Goal: Book appointment/travel/reservation

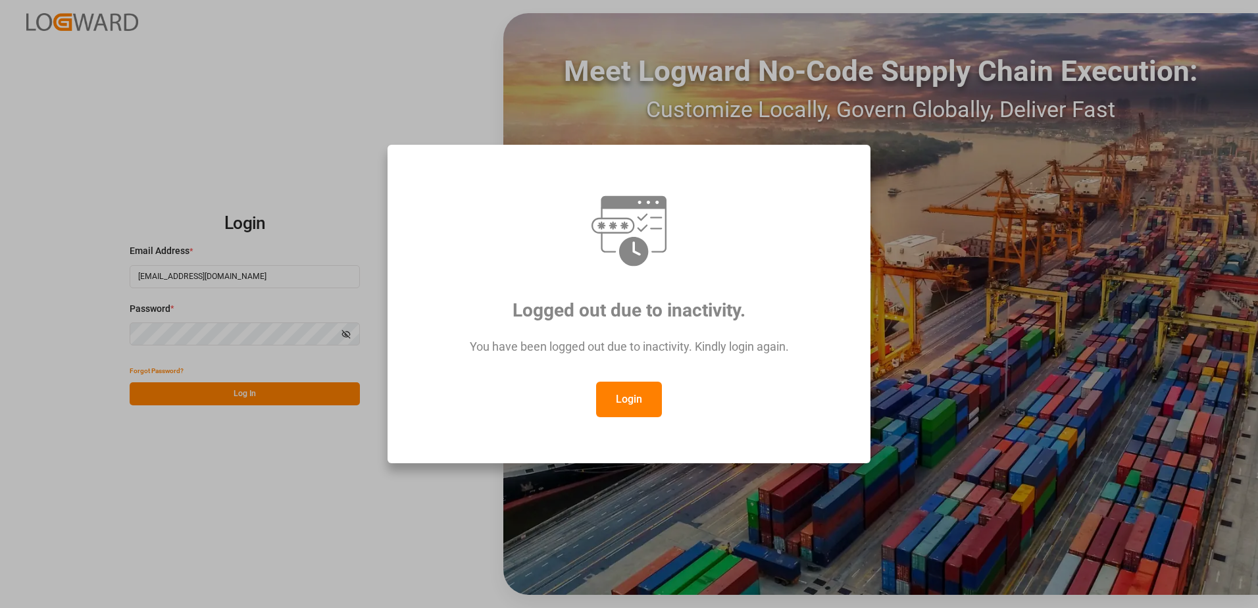
click at [638, 393] on button "Login" at bounding box center [629, 400] width 66 height 36
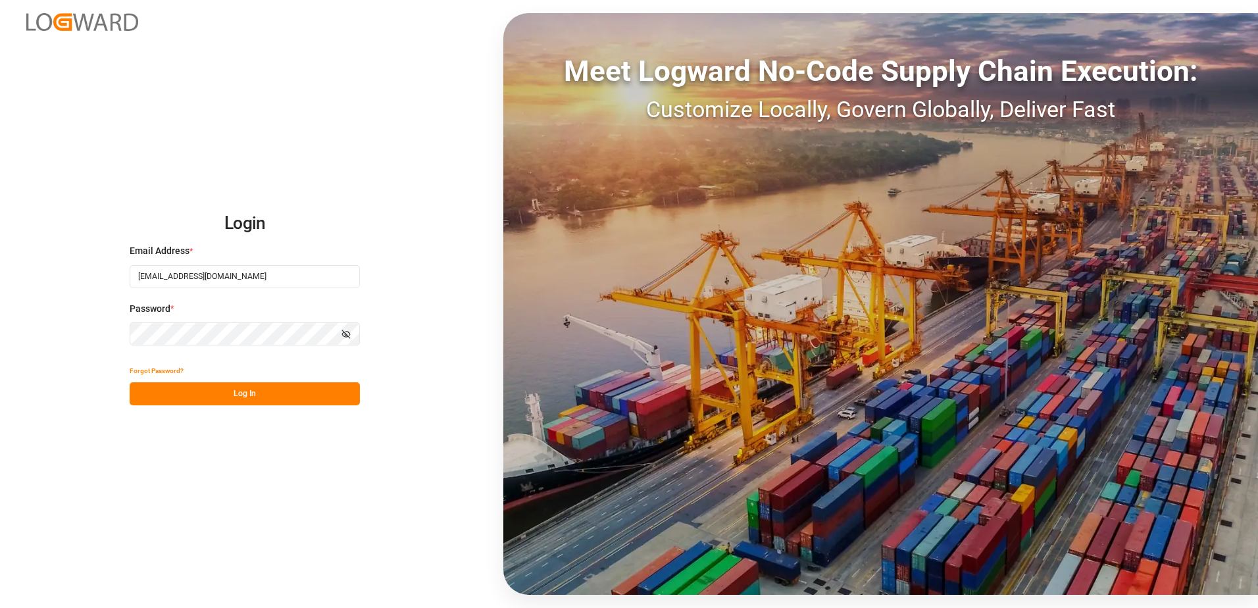
drag, startPoint x: 211, startPoint y: 398, endPoint x: 218, endPoint y: 397, distance: 7.9
click at [211, 398] on button "Log In" at bounding box center [245, 393] width 230 height 23
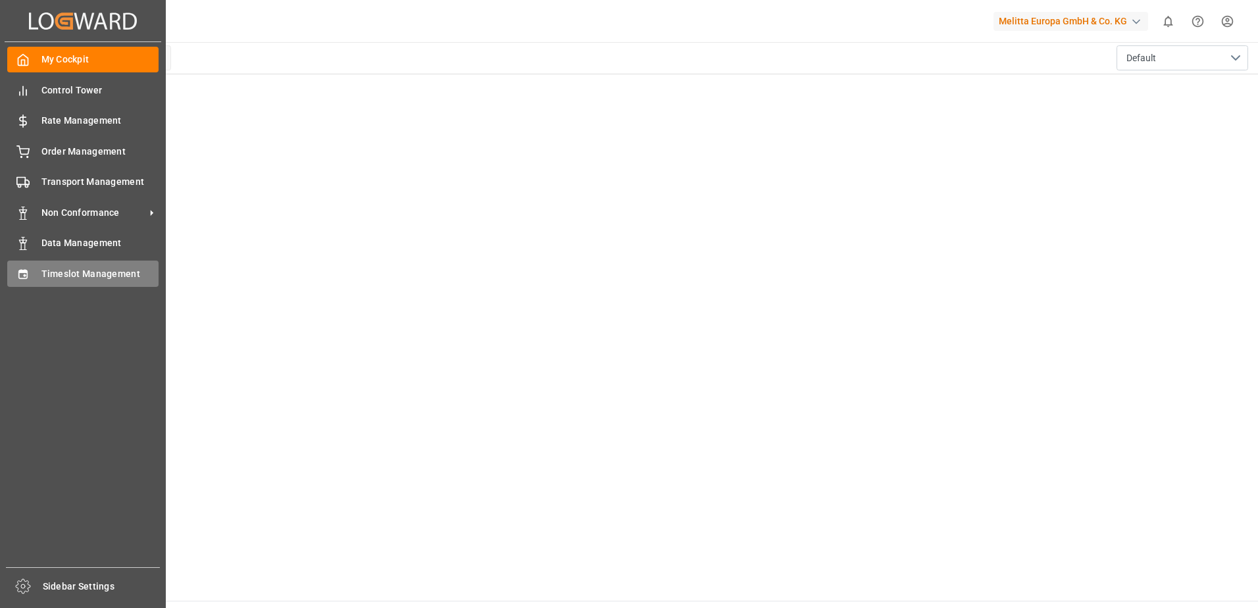
click at [37, 270] on div "Timeslot Management Timeslot Management" at bounding box center [82, 274] width 151 height 26
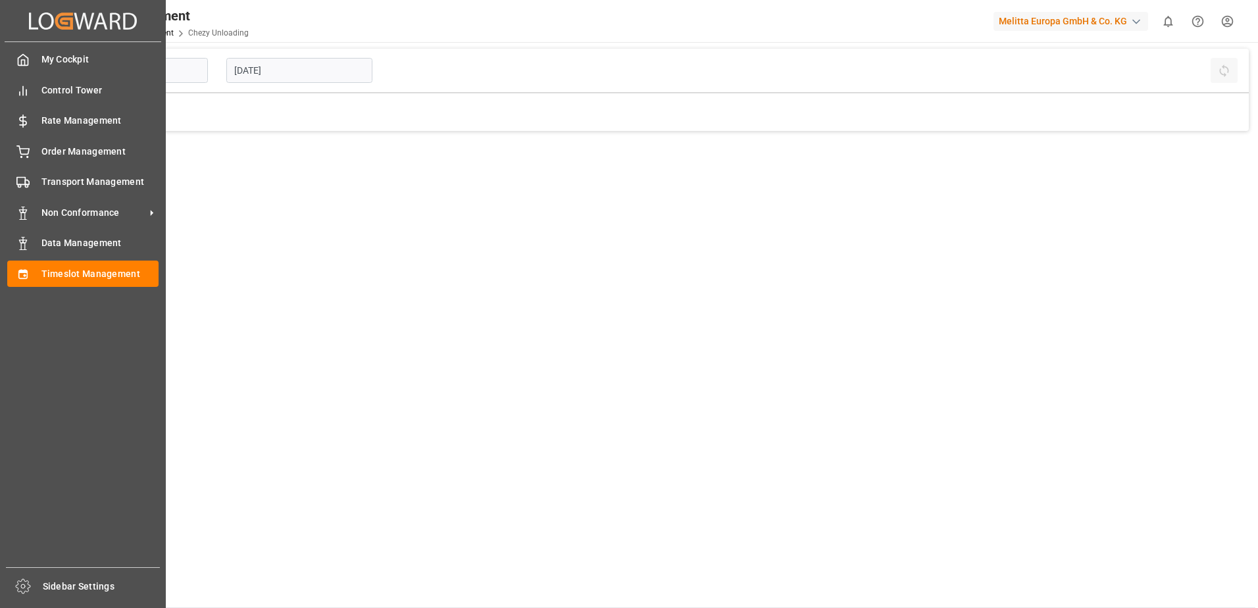
type input "Chezy Unloading"
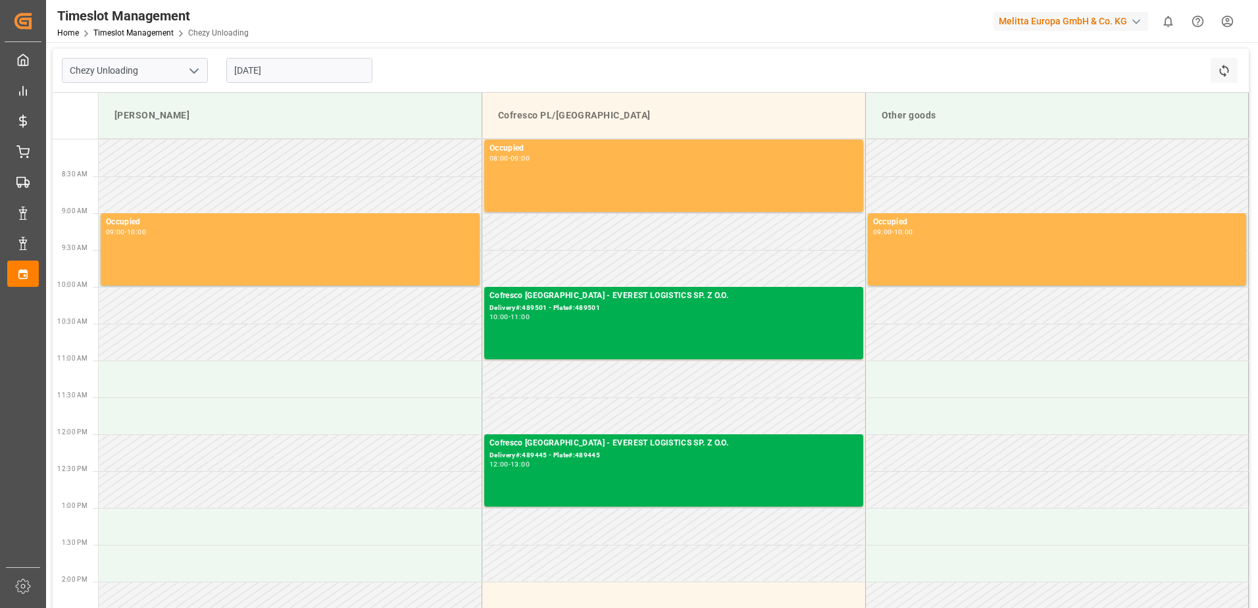
click at [276, 70] on input "[DATE]" at bounding box center [299, 70] width 146 height 25
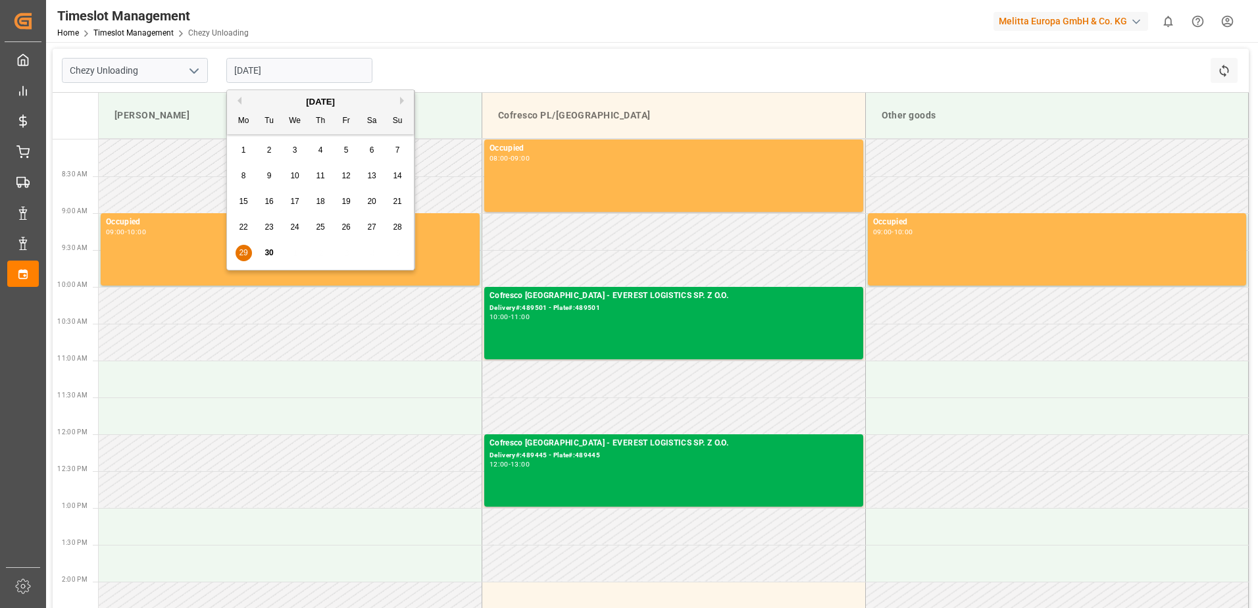
click at [267, 252] on span "30" at bounding box center [269, 252] width 9 height 9
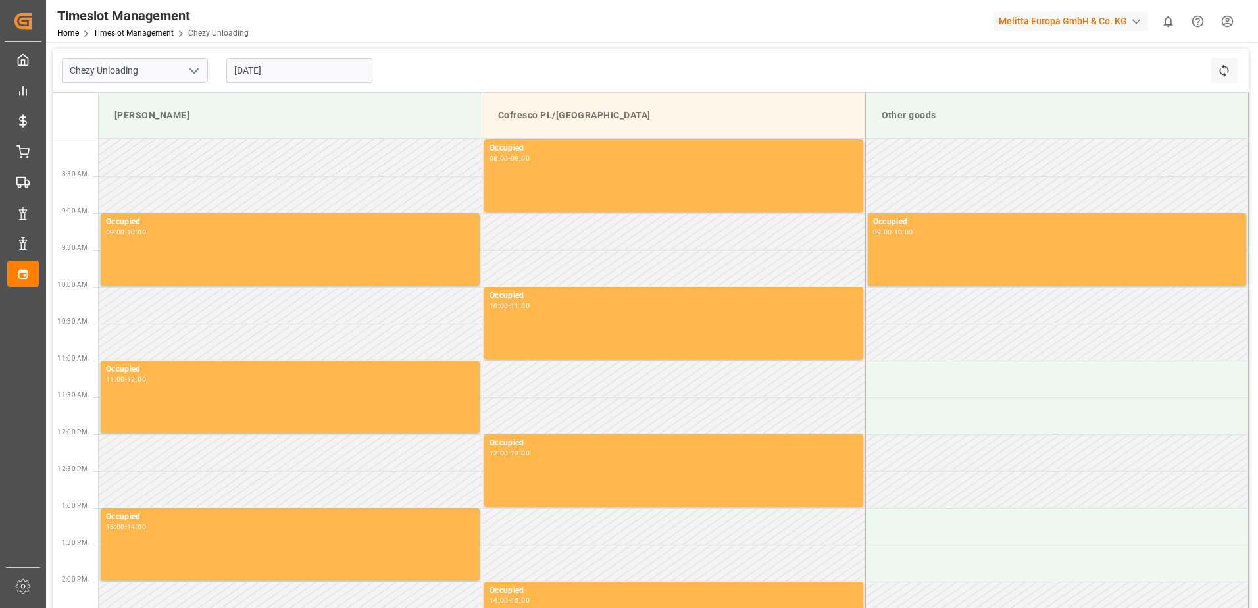
click at [267, 69] on input "[DATE]" at bounding box center [299, 70] width 146 height 25
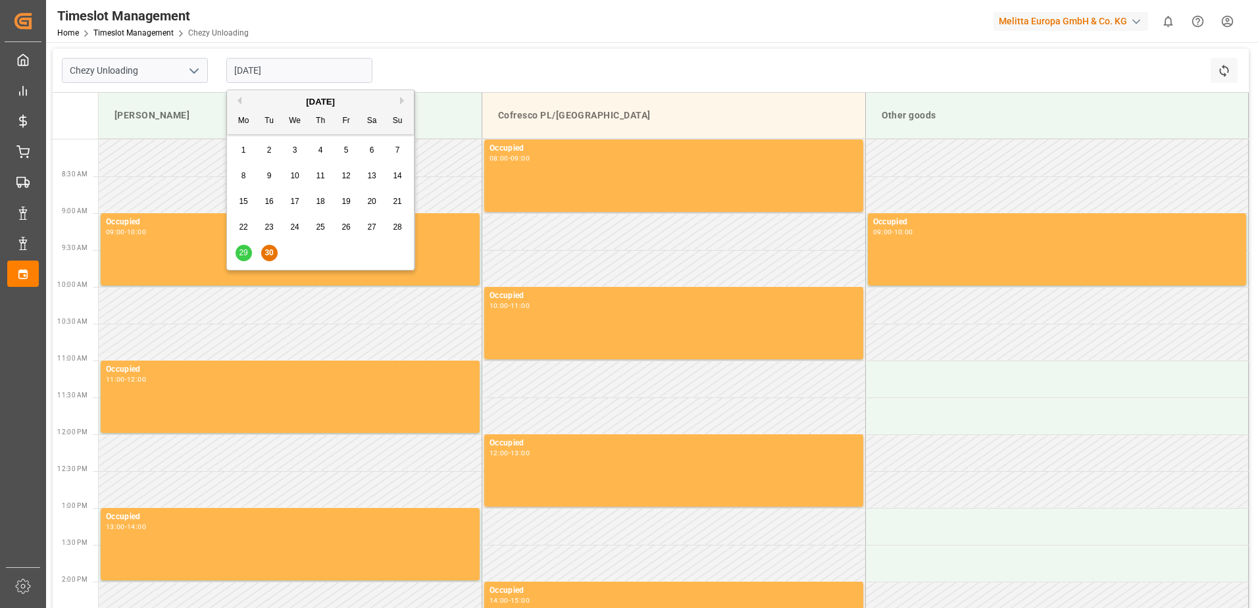
click at [405, 101] on button "Next Month" at bounding box center [404, 101] width 8 height 8
click at [297, 147] on span "1" at bounding box center [295, 149] width 5 height 9
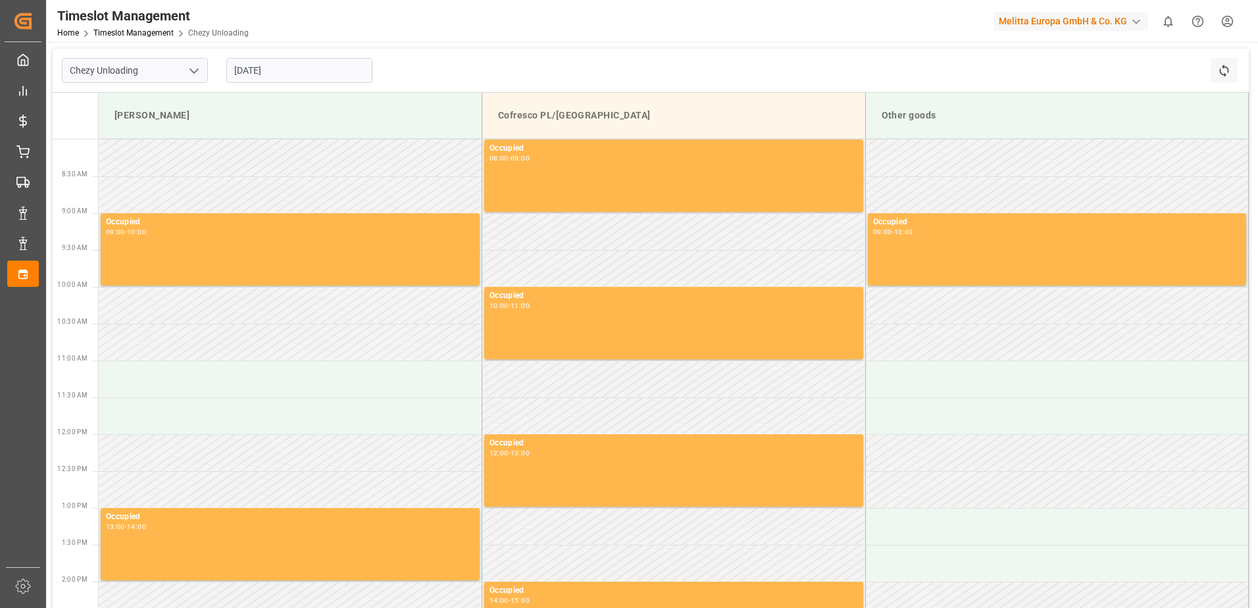
click at [191, 67] on icon "open menu" at bounding box center [194, 71] width 16 height 16
click at [495, 76] on div "Chezy Unloading Chezy Unloading [DATE] Refresh Time Slots" at bounding box center [651, 71] width 1196 height 44
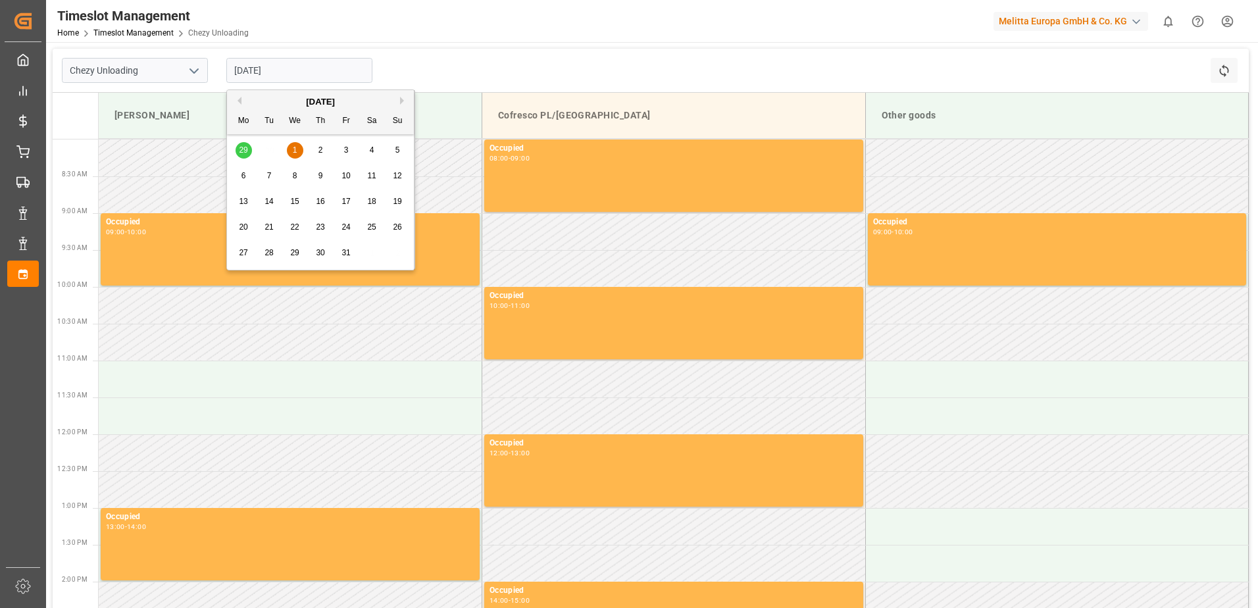
click at [259, 76] on input "[DATE]" at bounding box center [299, 70] width 146 height 25
click at [297, 151] on div "1" at bounding box center [295, 151] width 16 height 16
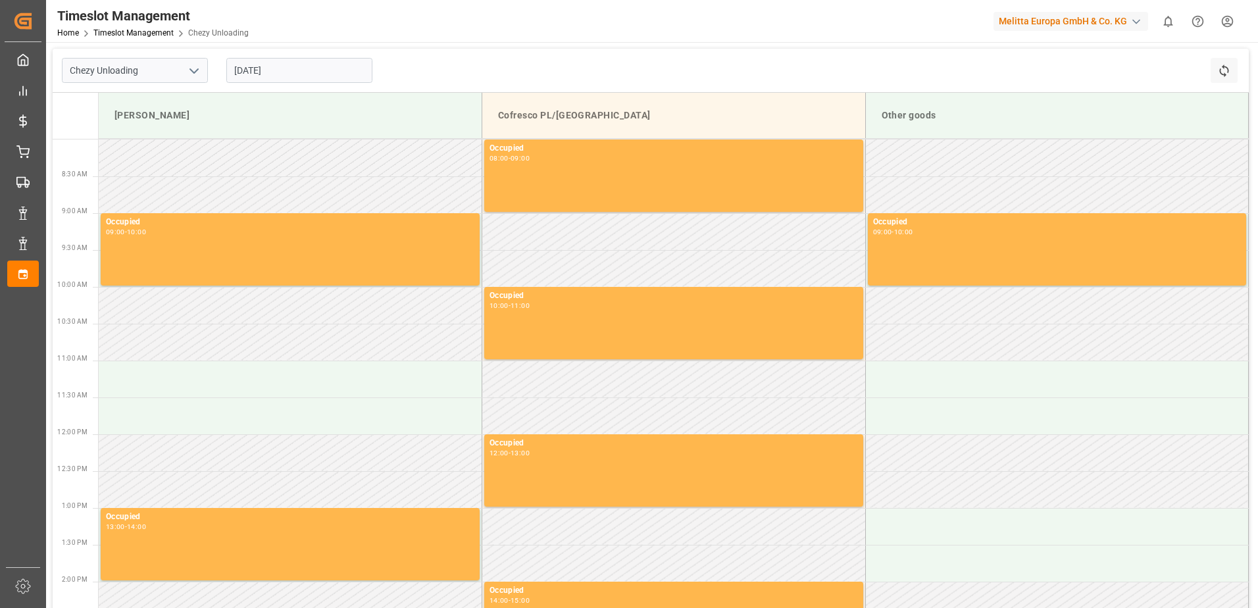
click at [304, 71] on input "[DATE]" at bounding box center [299, 70] width 146 height 25
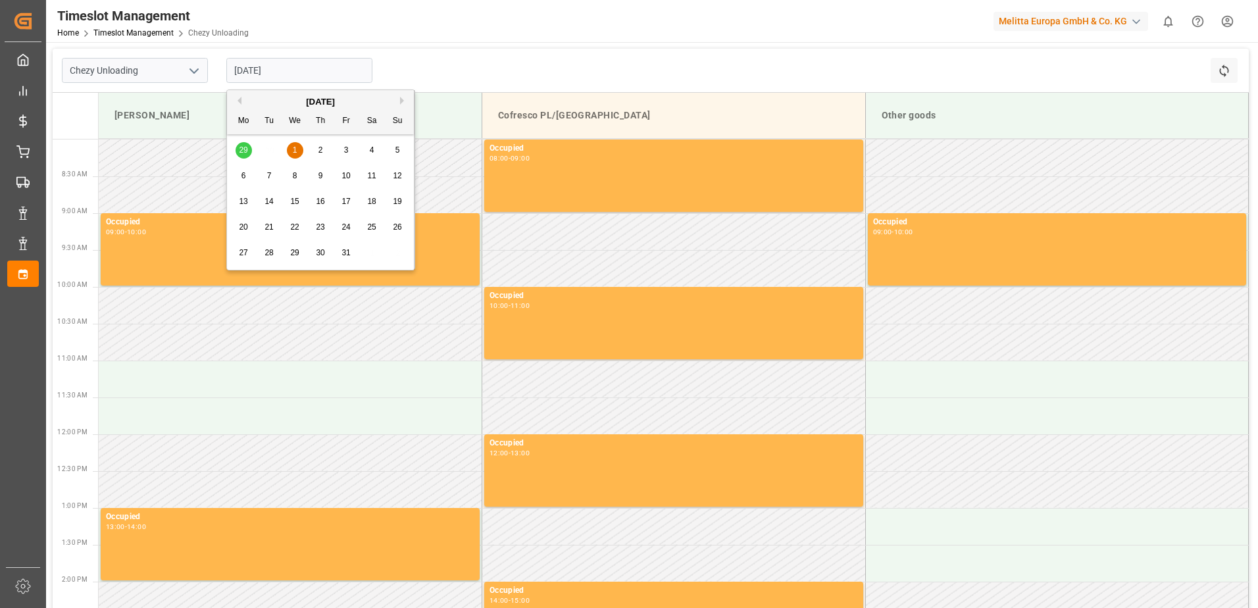
click at [318, 143] on div "2" at bounding box center [321, 151] width 16 height 16
type input "[DATE]"
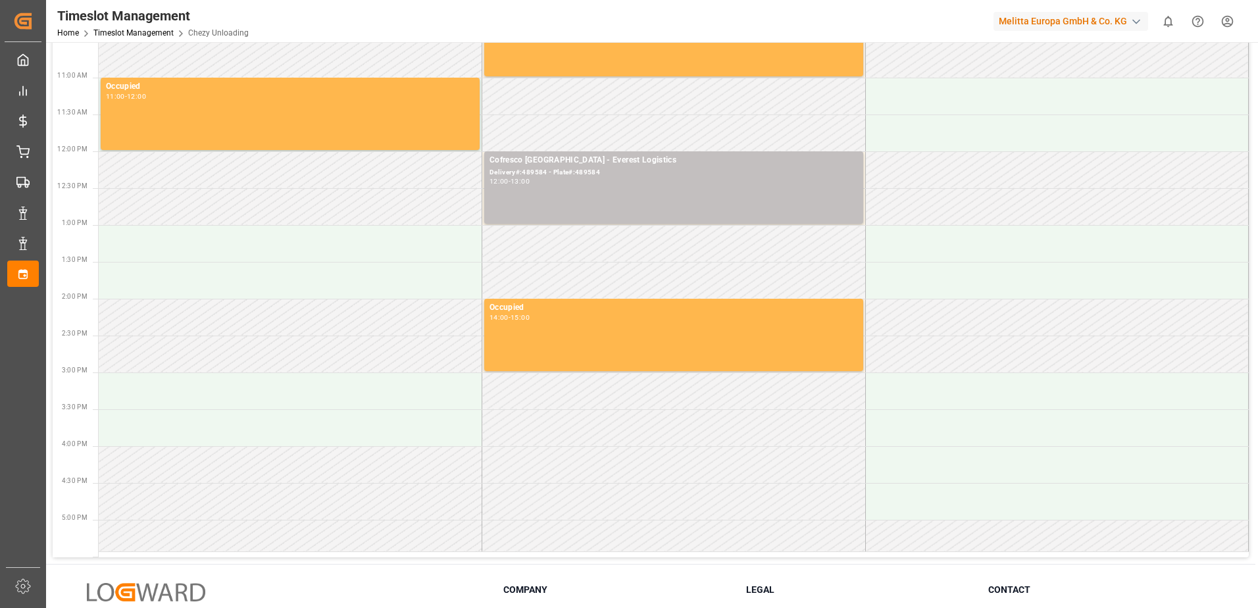
scroll to position [191, 0]
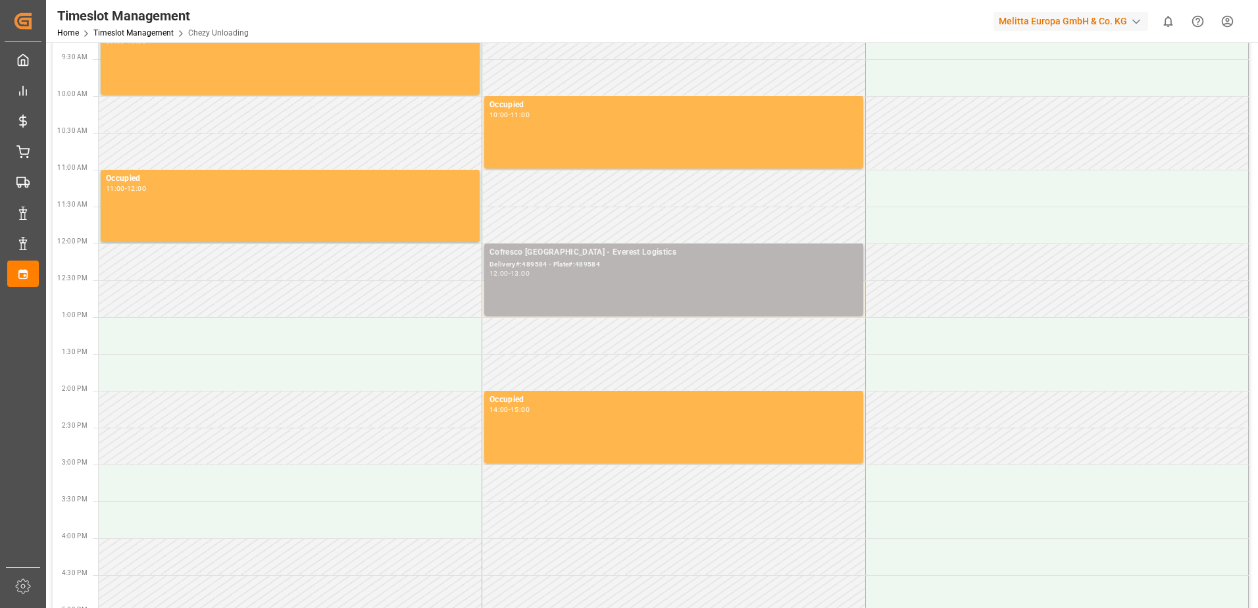
click at [628, 284] on div "Cofresco [GEOGRAPHIC_DATA] - Everest Logistics Delivery#:489584 - Plate#:489584…" at bounding box center [674, 279] width 369 height 67
click at [628, 288] on div "Cofresco [GEOGRAPHIC_DATA] - Everest Logistics Delivery#:489584 - Plate#:489584…" at bounding box center [674, 279] width 369 height 67
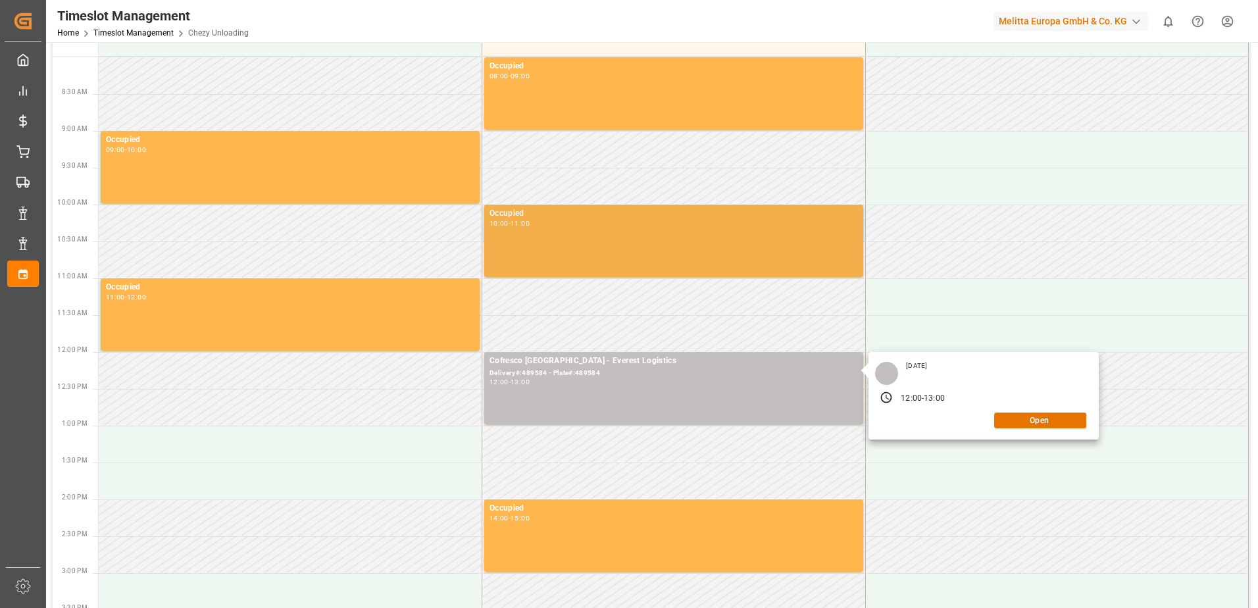
scroll to position [0, 0]
